Goal: Task Accomplishment & Management: Manage account settings

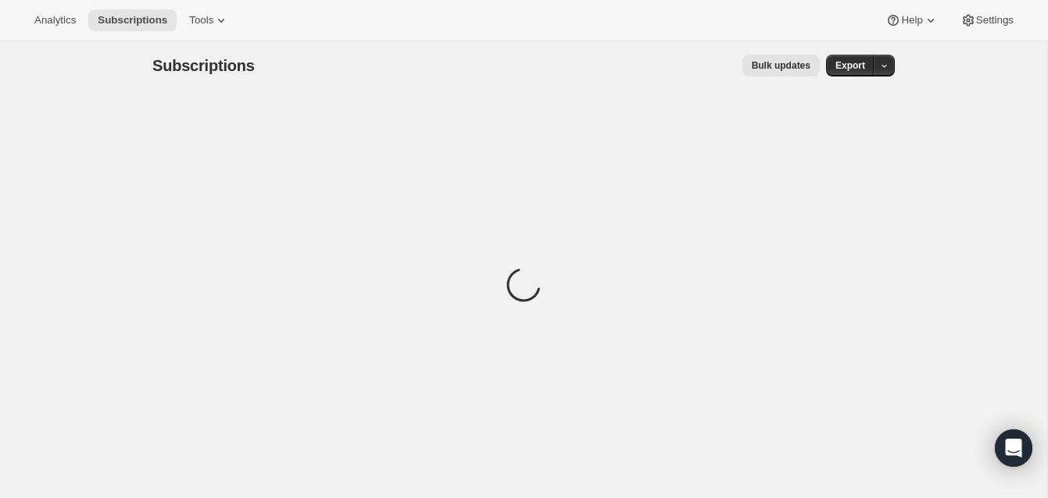
scroll to position [8, 0]
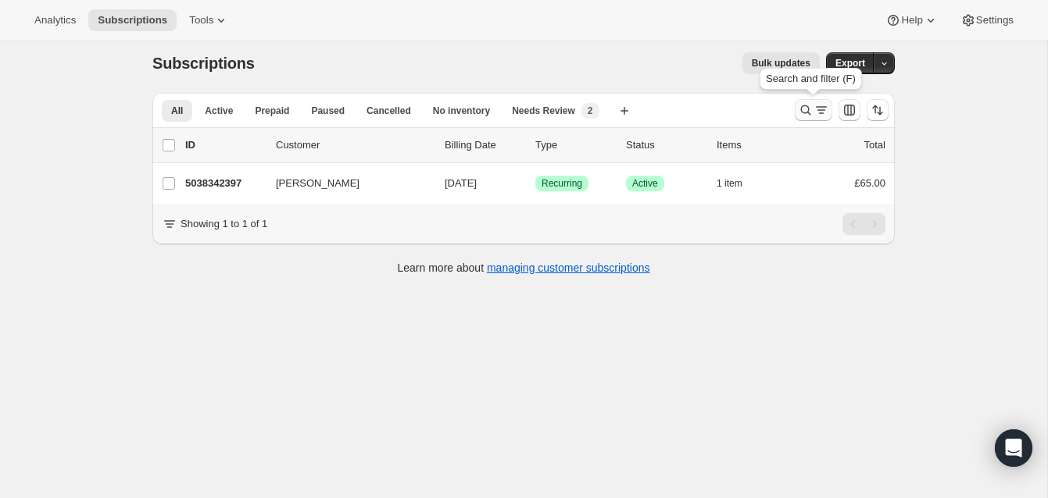
click at [803, 105] on icon "Search and filter results" at bounding box center [806, 110] width 16 height 16
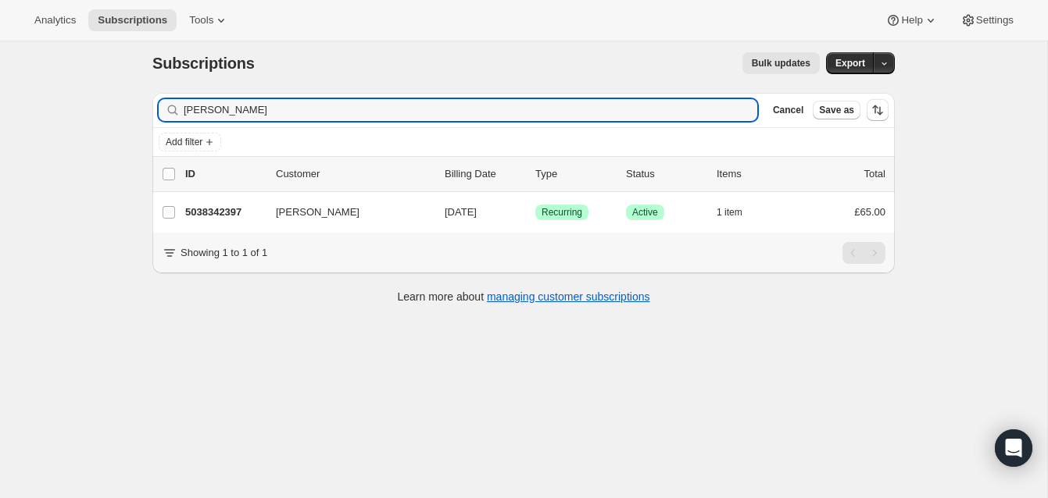
drag, startPoint x: 241, startPoint y: 117, endPoint x: 166, endPoint y: 108, distance: 75.6
click at [166, 108] on div "[PERSON_NAME] Clear" at bounding box center [458, 110] width 598 height 22
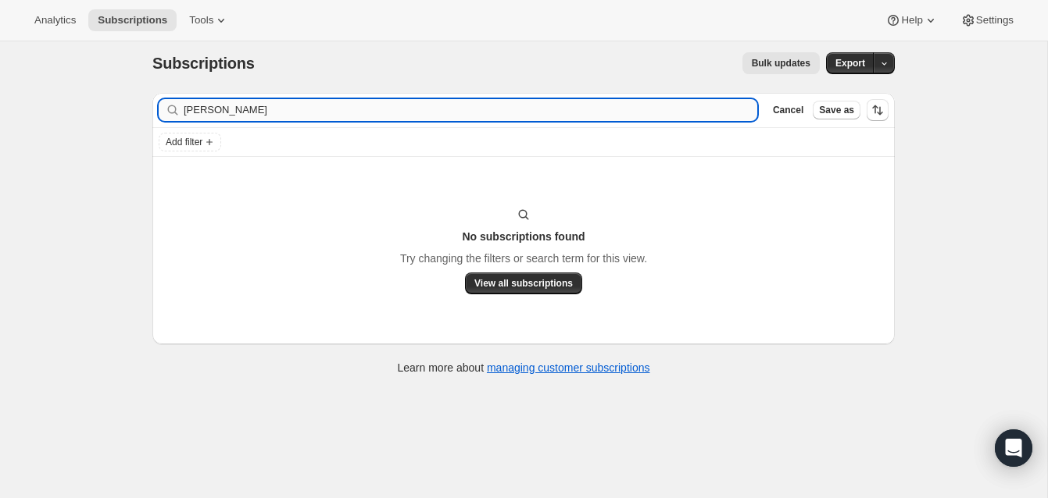
click at [212, 111] on input "[PERSON_NAME]" at bounding box center [470, 110] width 573 height 22
click at [284, 113] on input "[PERSON_NAME]" at bounding box center [470, 110] width 573 height 22
type input "[PERSON_NAME]"
drag, startPoint x: 258, startPoint y: 116, endPoint x: 177, endPoint y: 102, distance: 81.6
click at [177, 102] on div "[PERSON_NAME] Clear" at bounding box center [458, 110] width 598 height 22
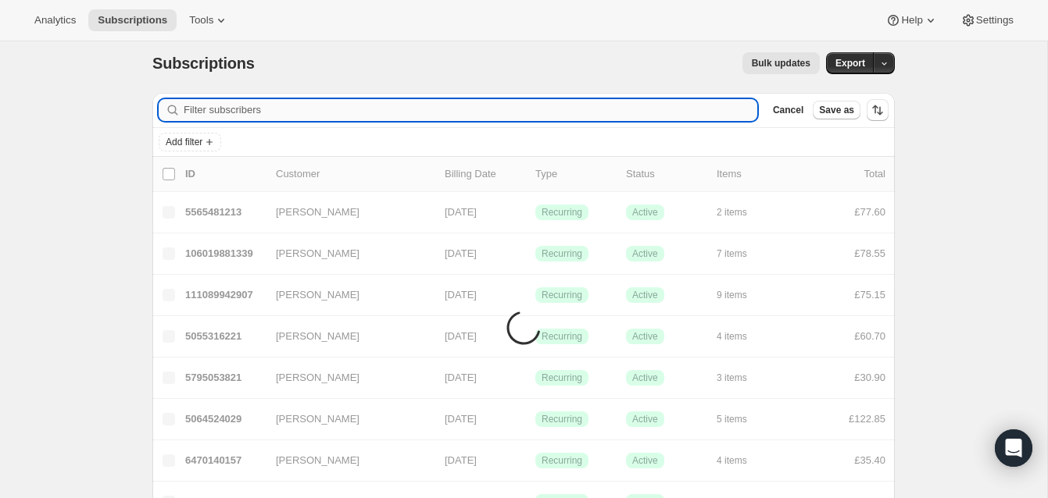
click at [195, 111] on input "Filter subscribers" at bounding box center [470, 110] width 573 height 22
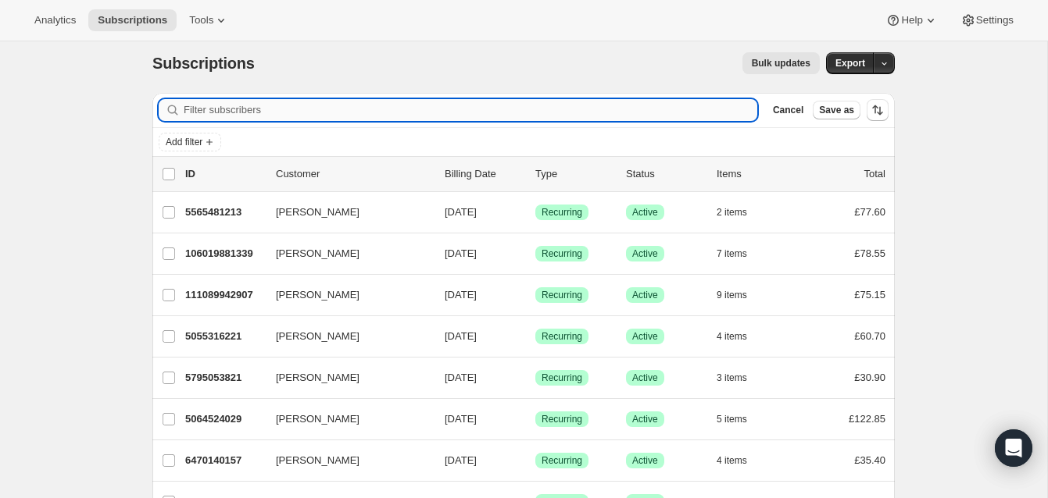
paste input "[EMAIL_ADDRESS][DOMAIN_NAME]"
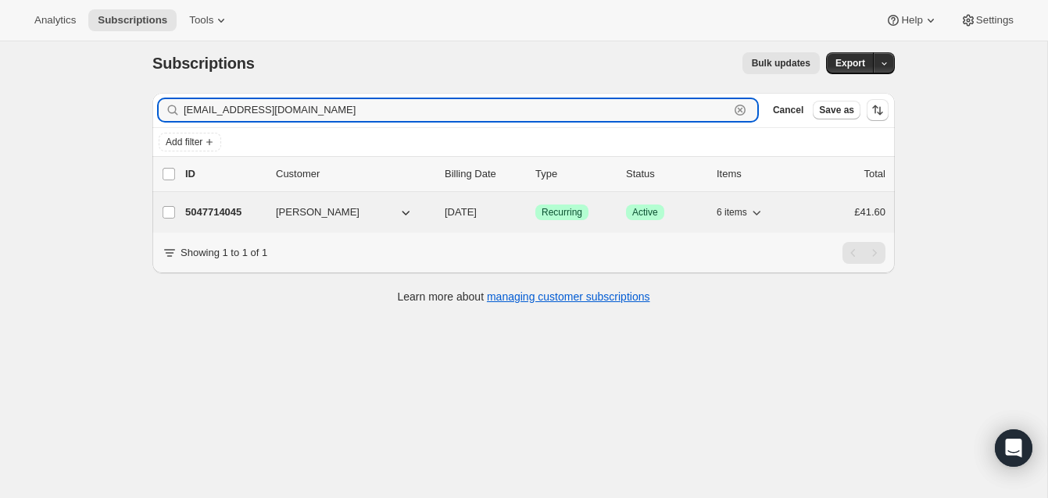
type input "[EMAIL_ADDRESS][DOMAIN_NAME]"
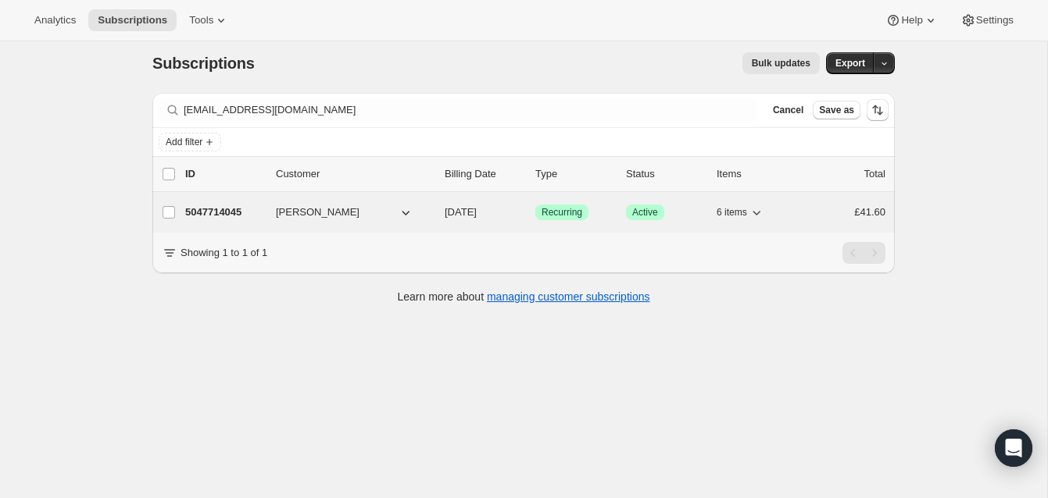
click at [224, 210] on p "5047714045" at bounding box center [224, 213] width 78 height 16
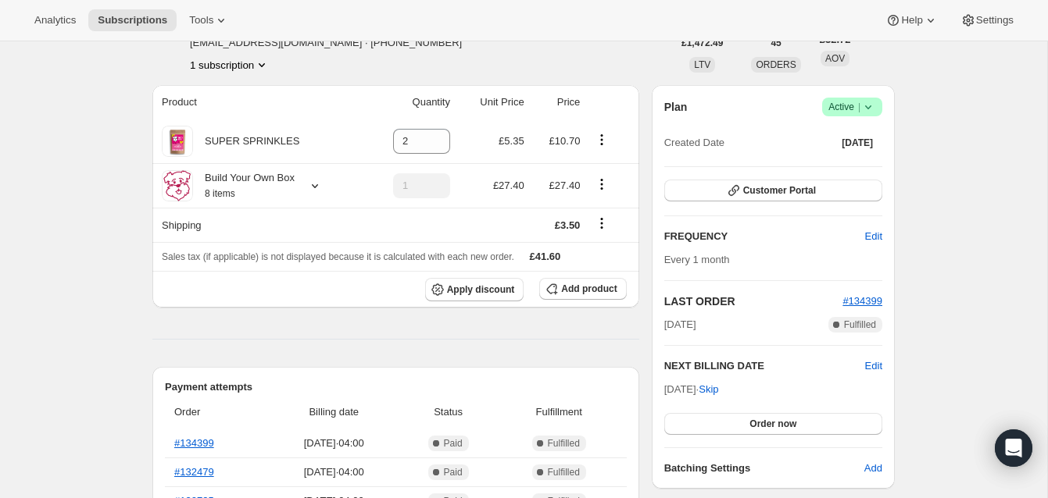
scroll to position [124, 0]
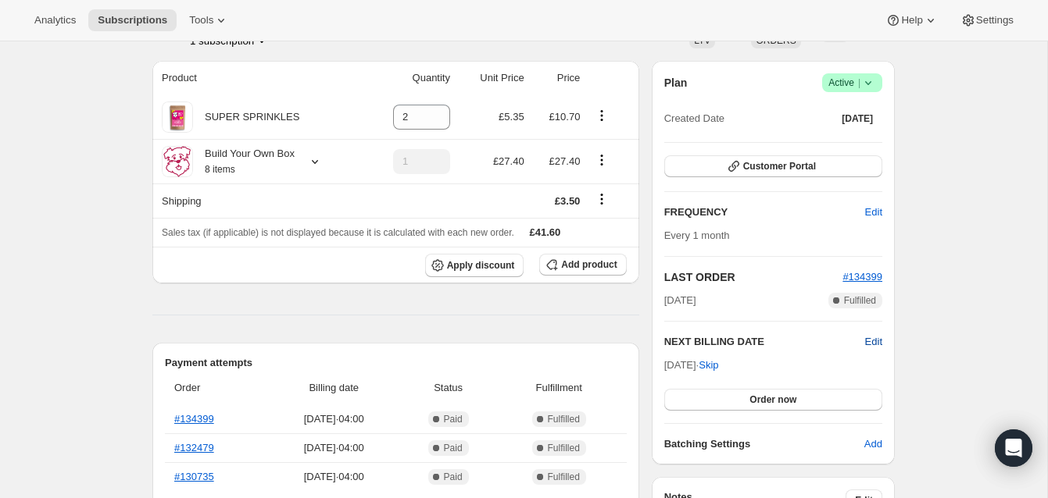
click at [866, 338] on span "Edit" at bounding box center [873, 342] width 17 height 16
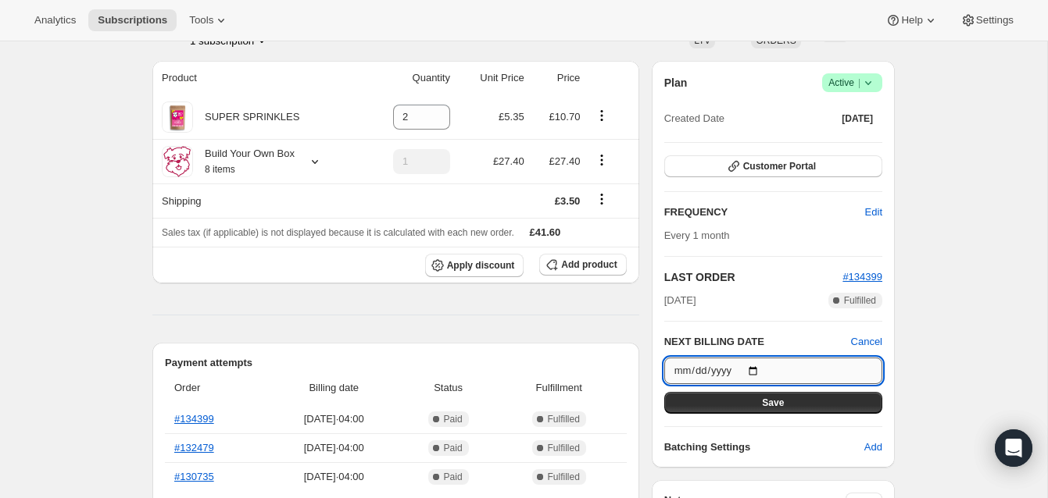
click at [759, 370] on input "[DATE]" at bounding box center [773, 371] width 218 height 27
type input "[DATE]"
click at [791, 398] on button "Save" at bounding box center [773, 403] width 218 height 22
